Goal: Information Seeking & Learning: Learn about a topic

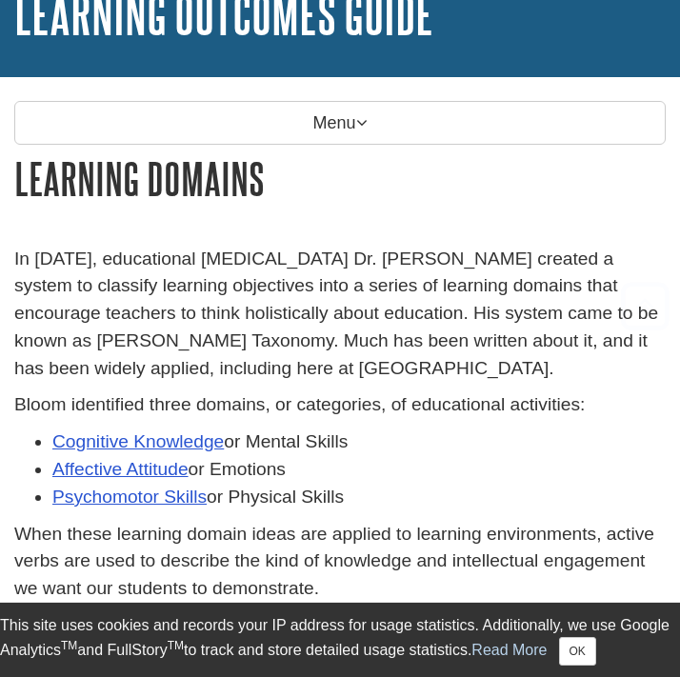
scroll to position [319, 0]
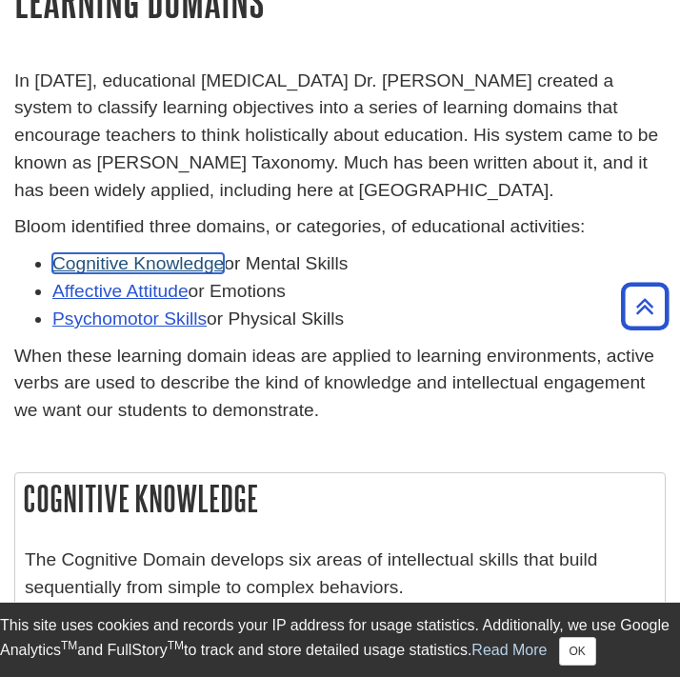
click at [196, 267] on link "Cognitive Knowledge" at bounding box center [137, 263] width 171 height 20
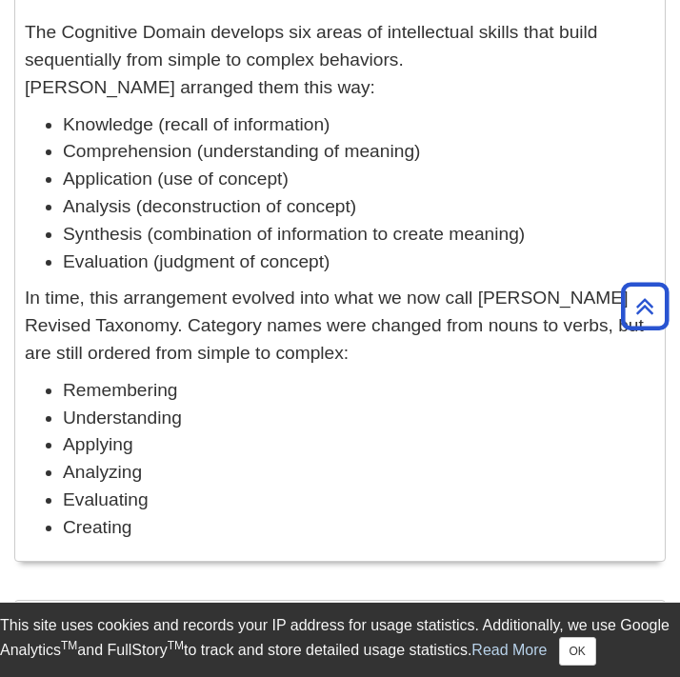
scroll to position [849, 0]
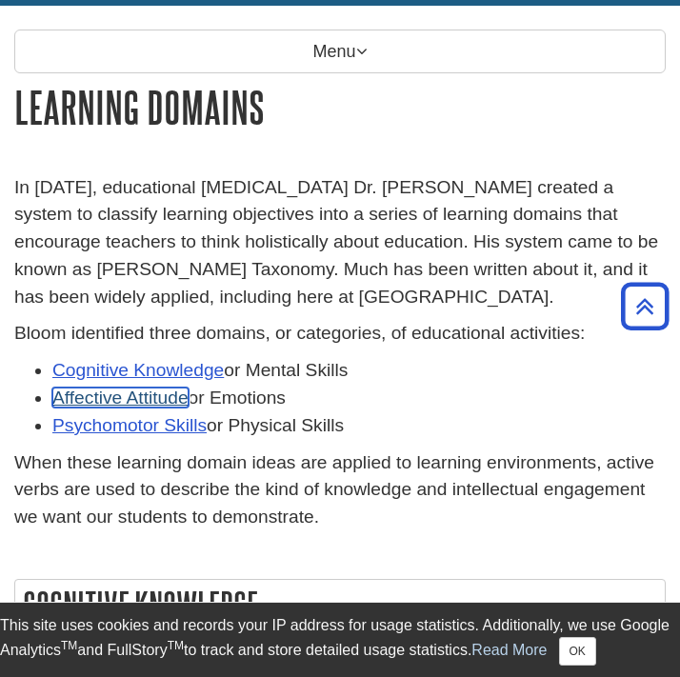
click at [165, 391] on link "Affective Attitude" at bounding box center [120, 398] width 136 height 20
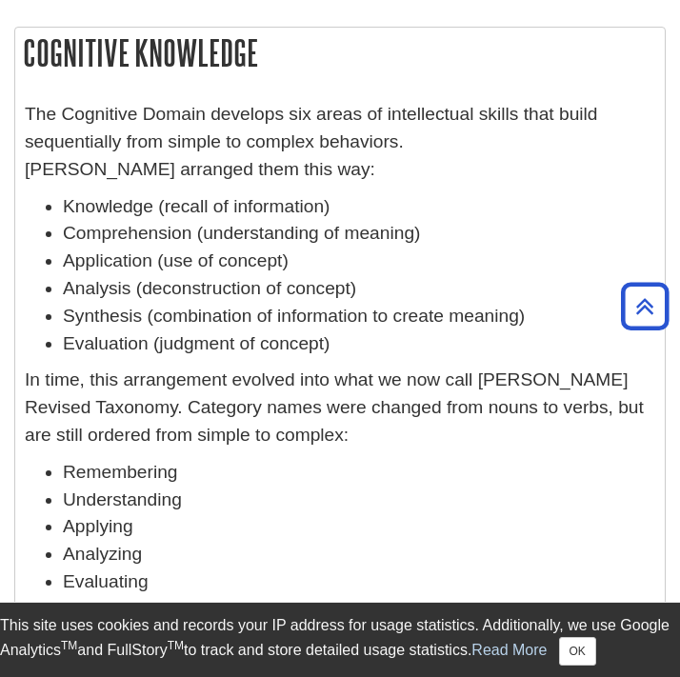
scroll to position [759, 0]
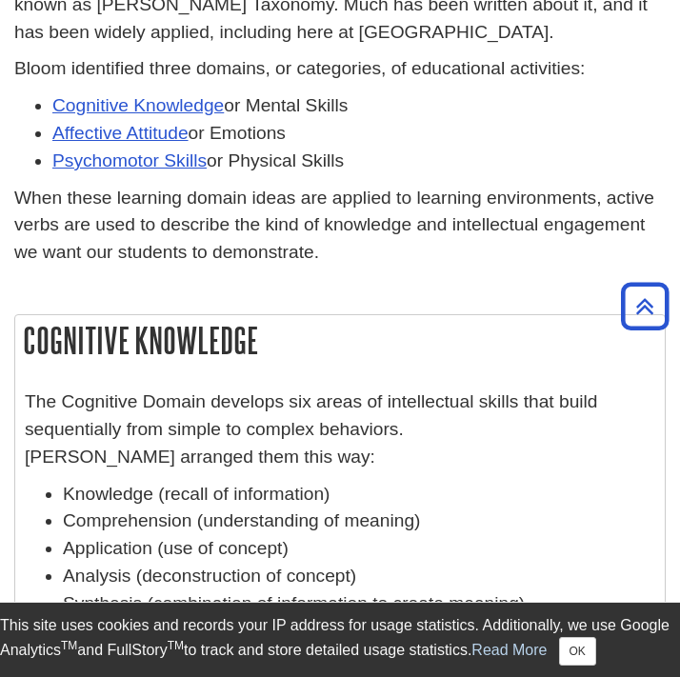
scroll to position [428, 0]
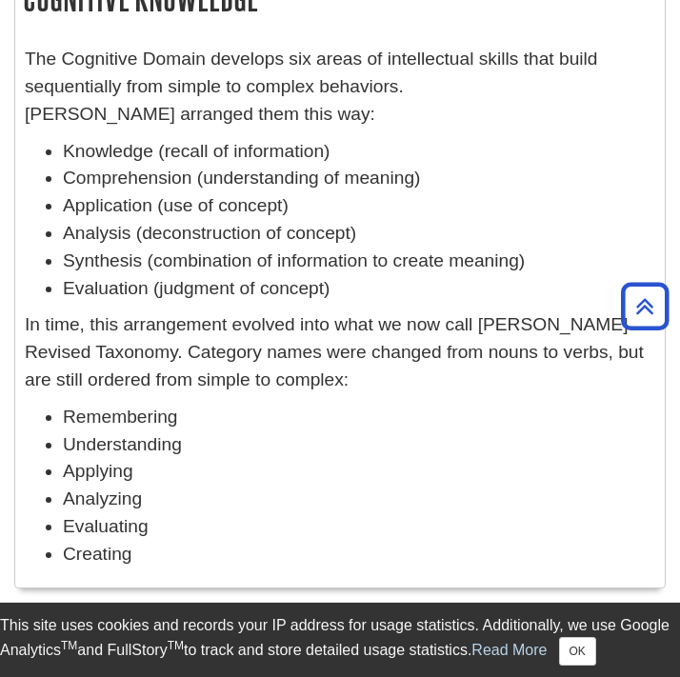
scroll to position [818, 0]
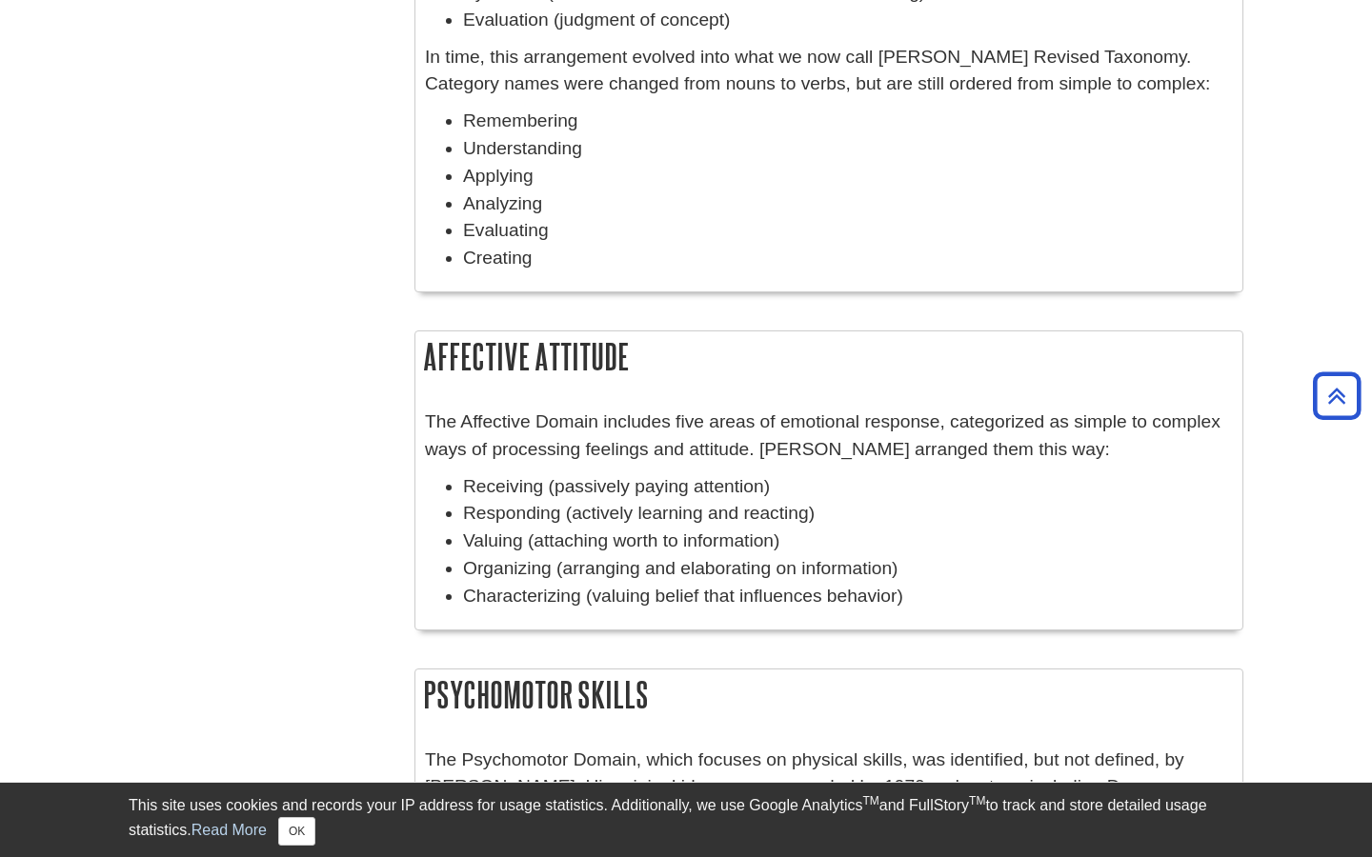
scroll to position [981, 0]
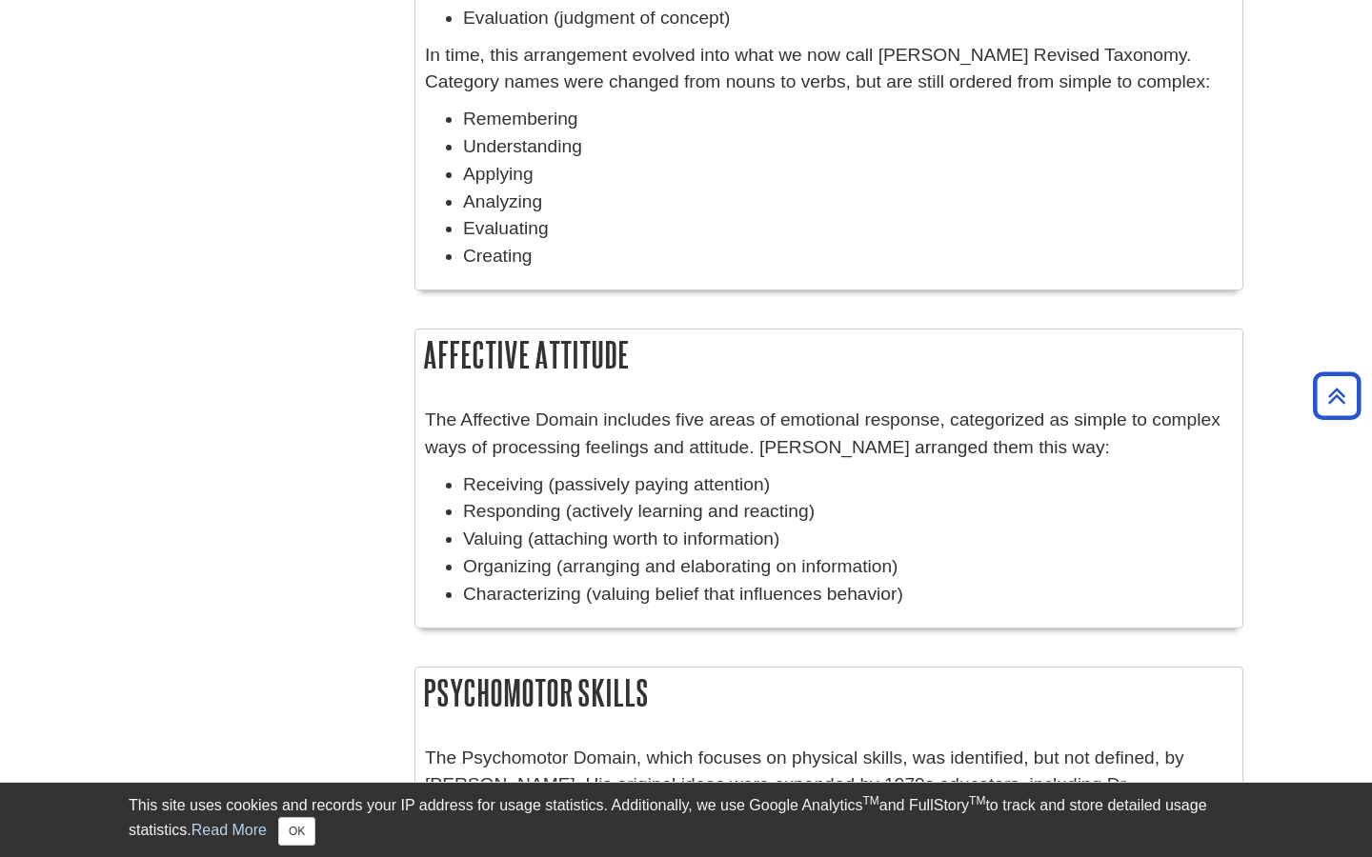
drag, startPoint x: 632, startPoint y: 357, endPoint x: 408, endPoint y: 357, distance: 224.8
click at [407, 358] on div "In 1956, educational psychologist Dr. Benjamin Bloom created a system to classi…" at bounding box center [828, 207] width 857 height 1758
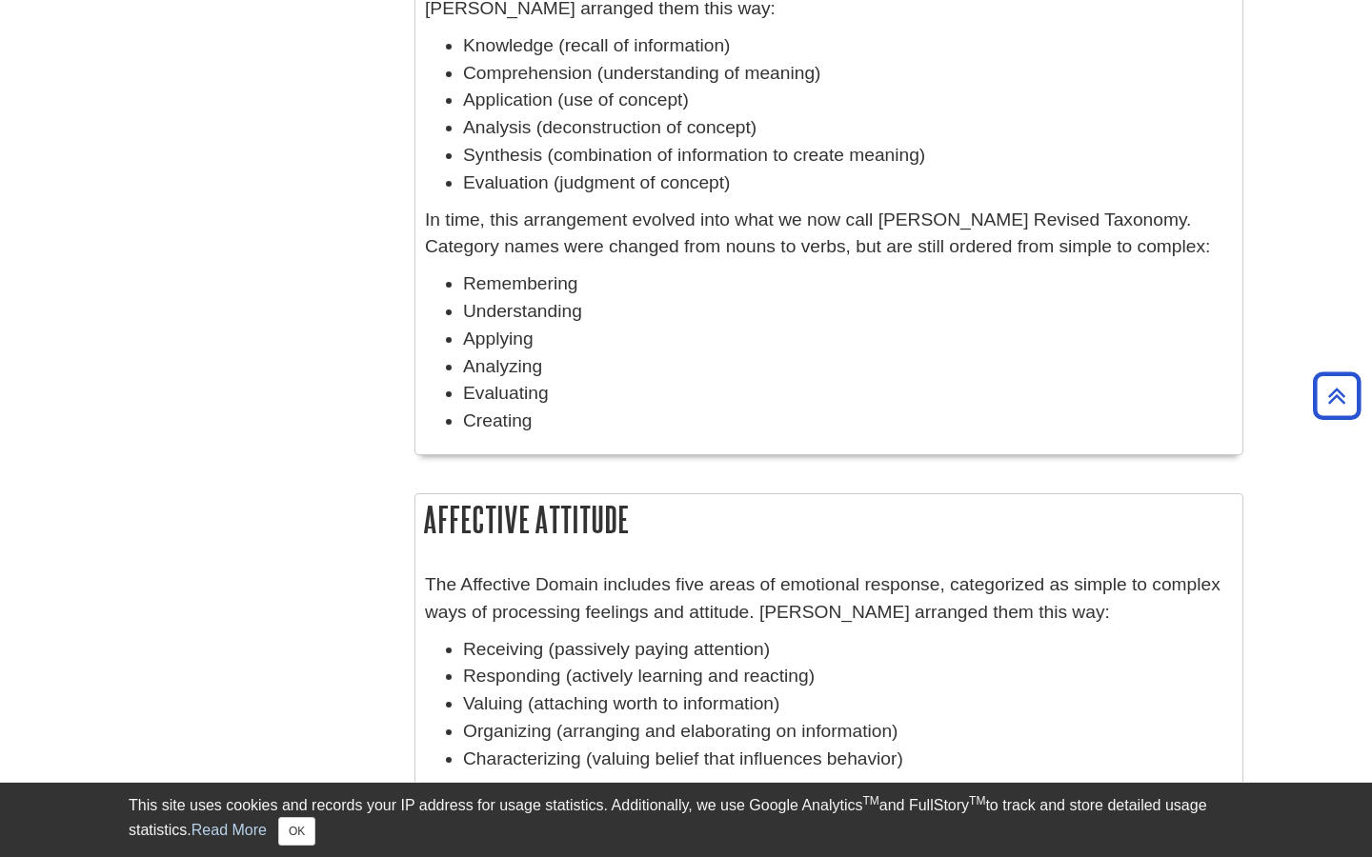
scroll to position [774, 0]
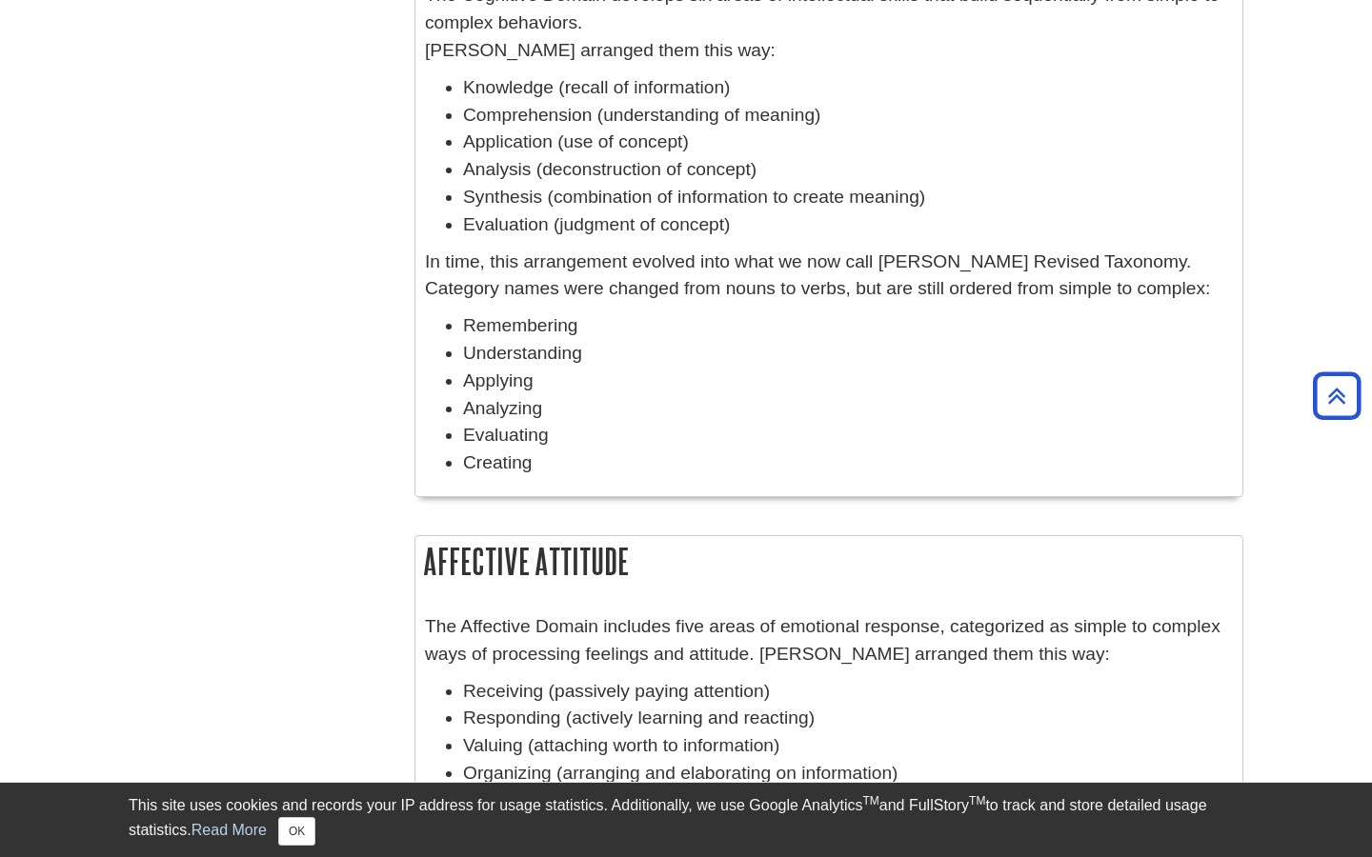
click at [550, 570] on h2 "Affective Attitude" at bounding box center [828, 561] width 827 height 50
drag, startPoint x: 545, startPoint y: 562, endPoint x: 533, endPoint y: 563, distance: 11.5
click at [533, 563] on h2 "Affective Attitude" at bounding box center [828, 561] width 827 height 50
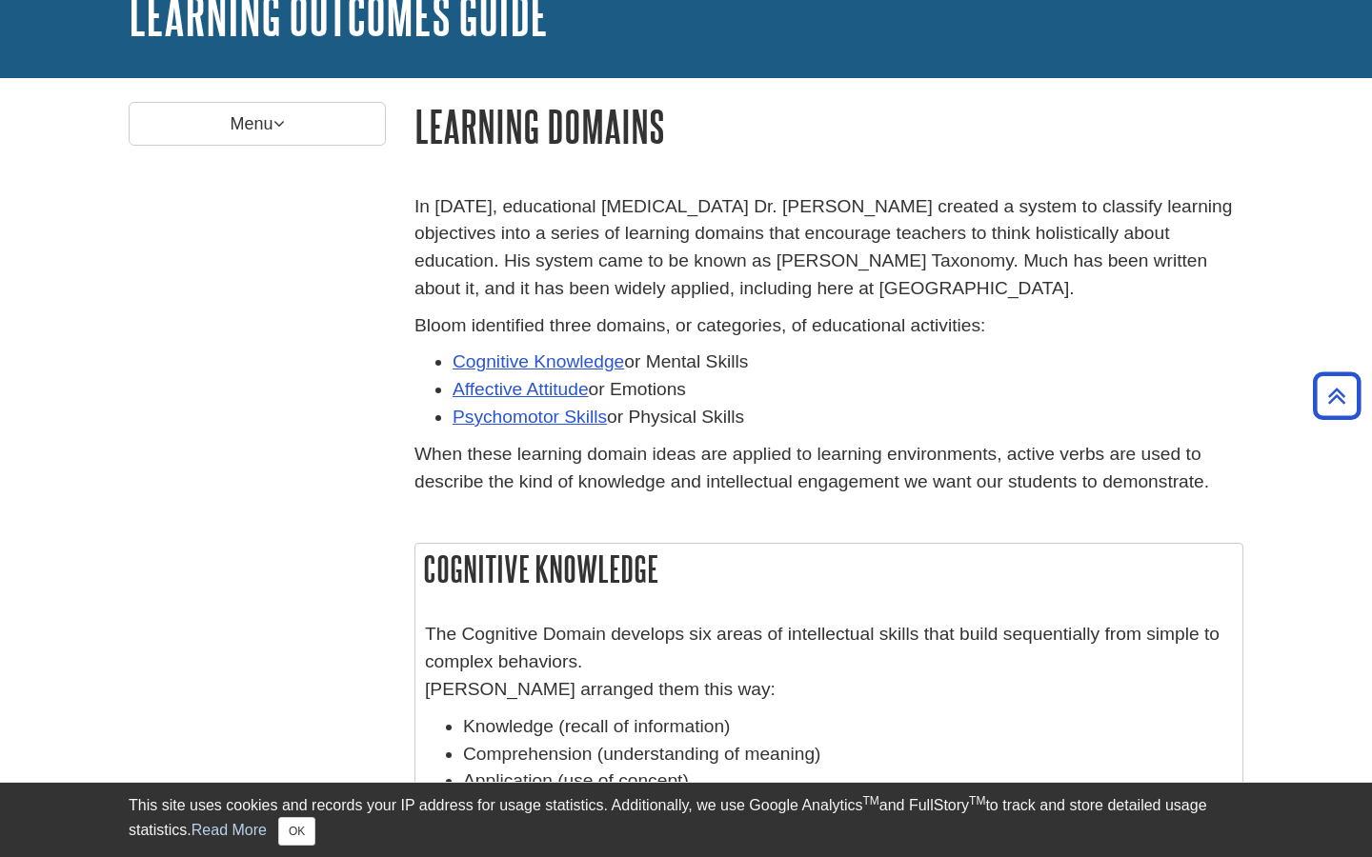
scroll to position [0, 0]
